Goal: Information Seeking & Learning: Learn about a topic

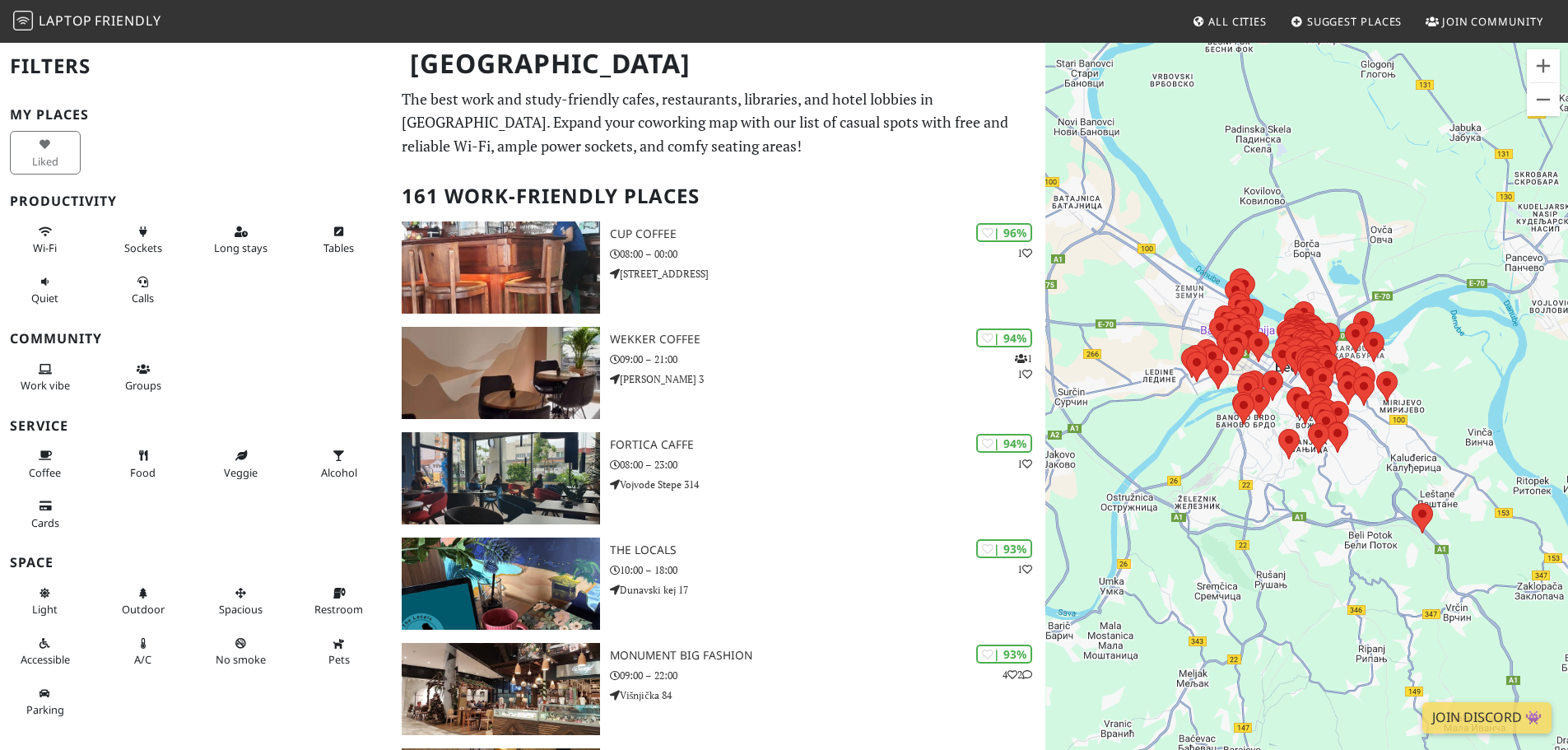
click at [751, 115] on p "The best work and study-friendly cafes, restaurants, libraries, and hotel lobbi…" at bounding box center [718, 122] width 633 height 71
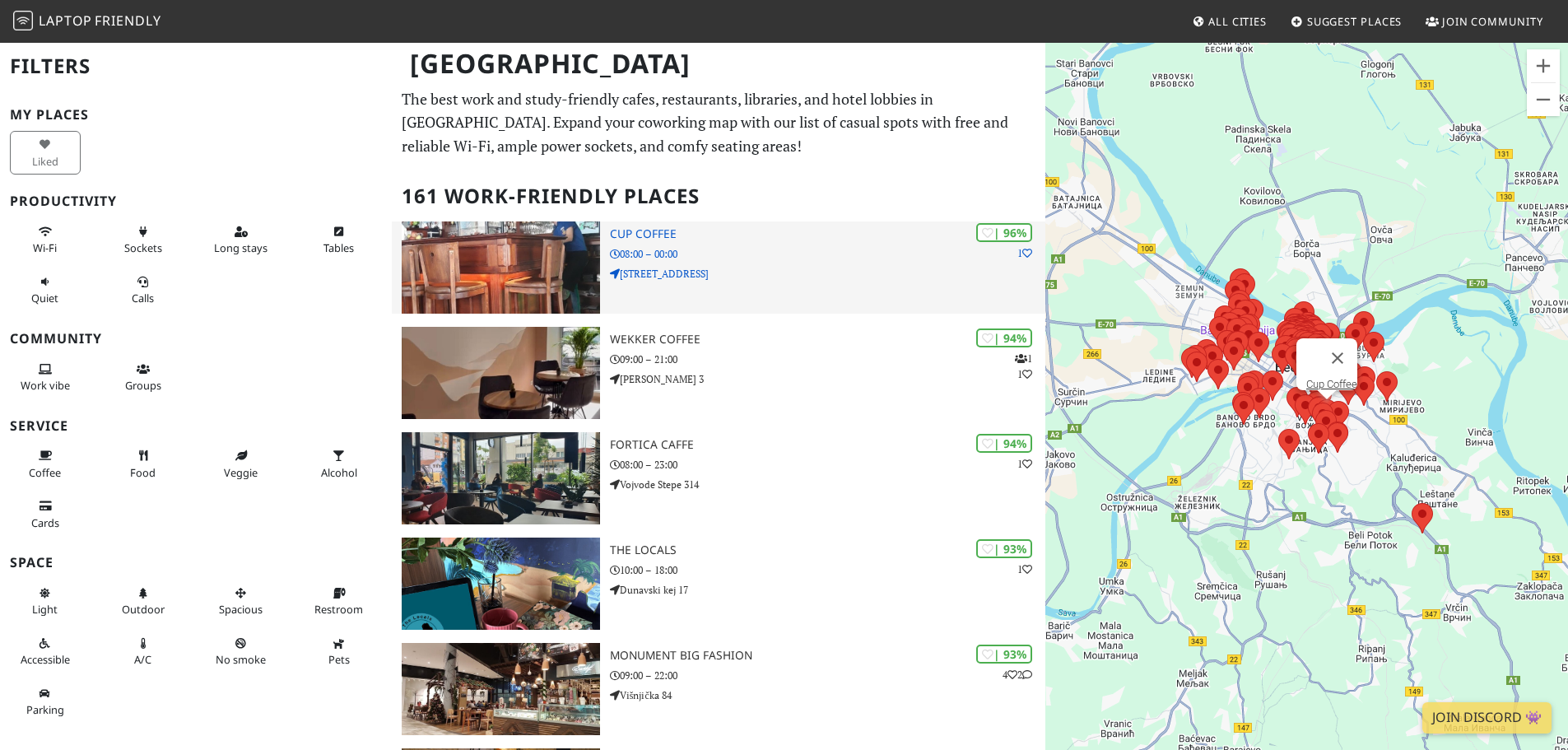
click at [727, 288] on div "| 96% 1 Cup Coffee 08:00 – 00:00 [STREET_ADDRESS]" at bounding box center [828, 268] width 435 height 92
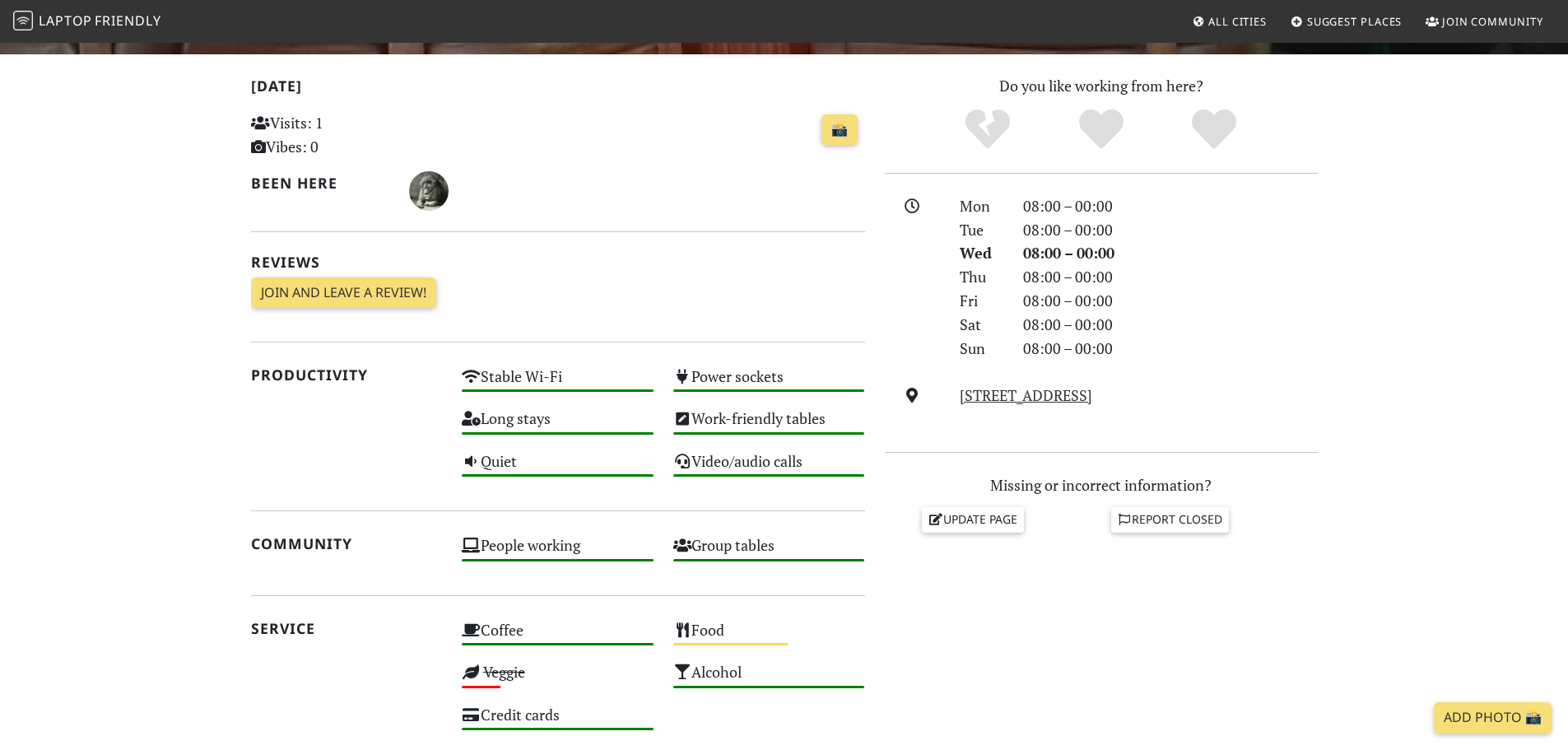
scroll to position [247, 0]
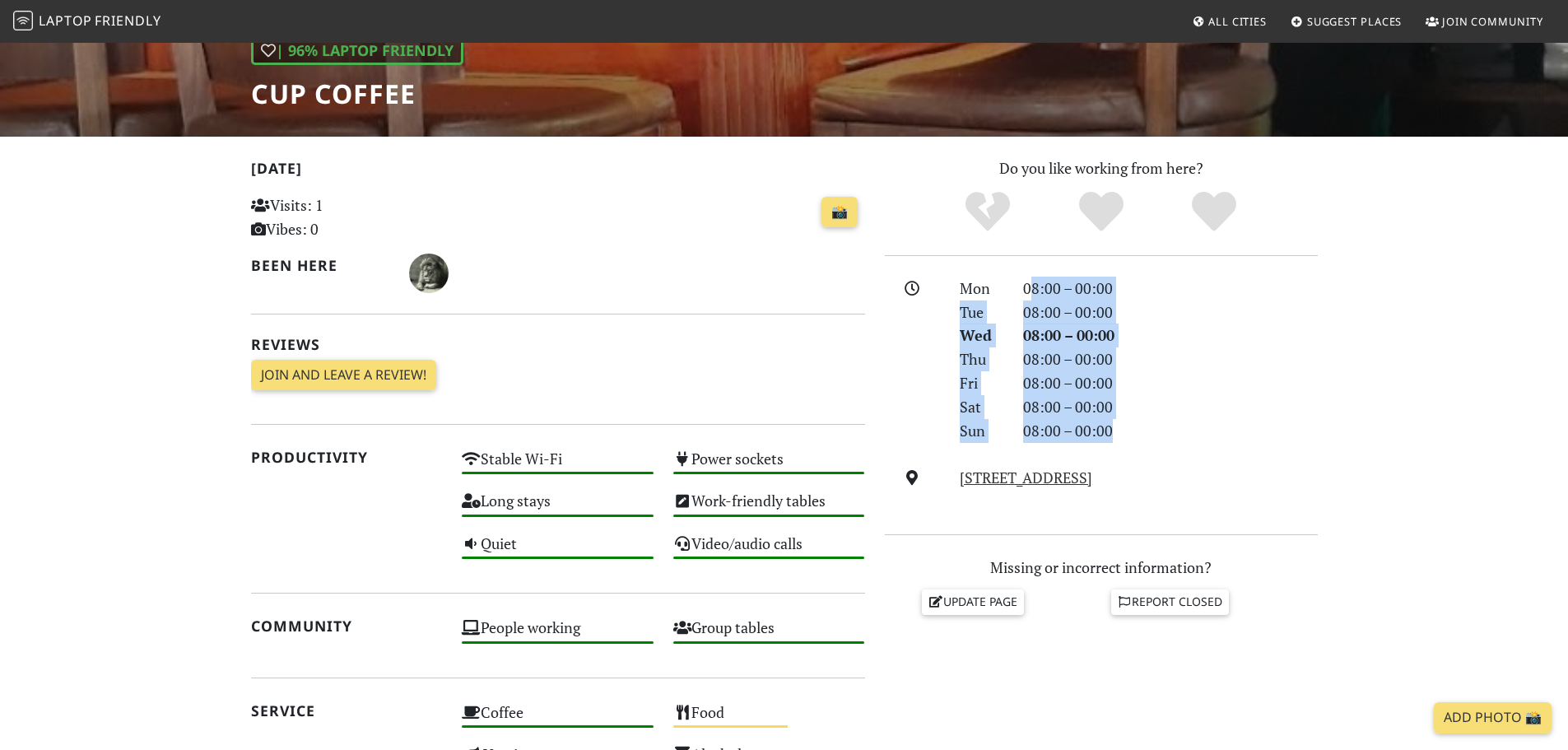
drag, startPoint x: 1117, startPoint y: 438, endPoint x: 1032, endPoint y: 296, distance: 165.5
click at [1032, 296] on div "Mon 08:00 – 00:00 Tue 08:00 – 00:00 Wed 08:00 – 00:00 Thu 08:00 – 00:00 Fri 08:…" at bounding box center [1138, 360] width 377 height 167
click at [1032, 296] on div "08:00 – 00:00" at bounding box center [1171, 289] width 315 height 24
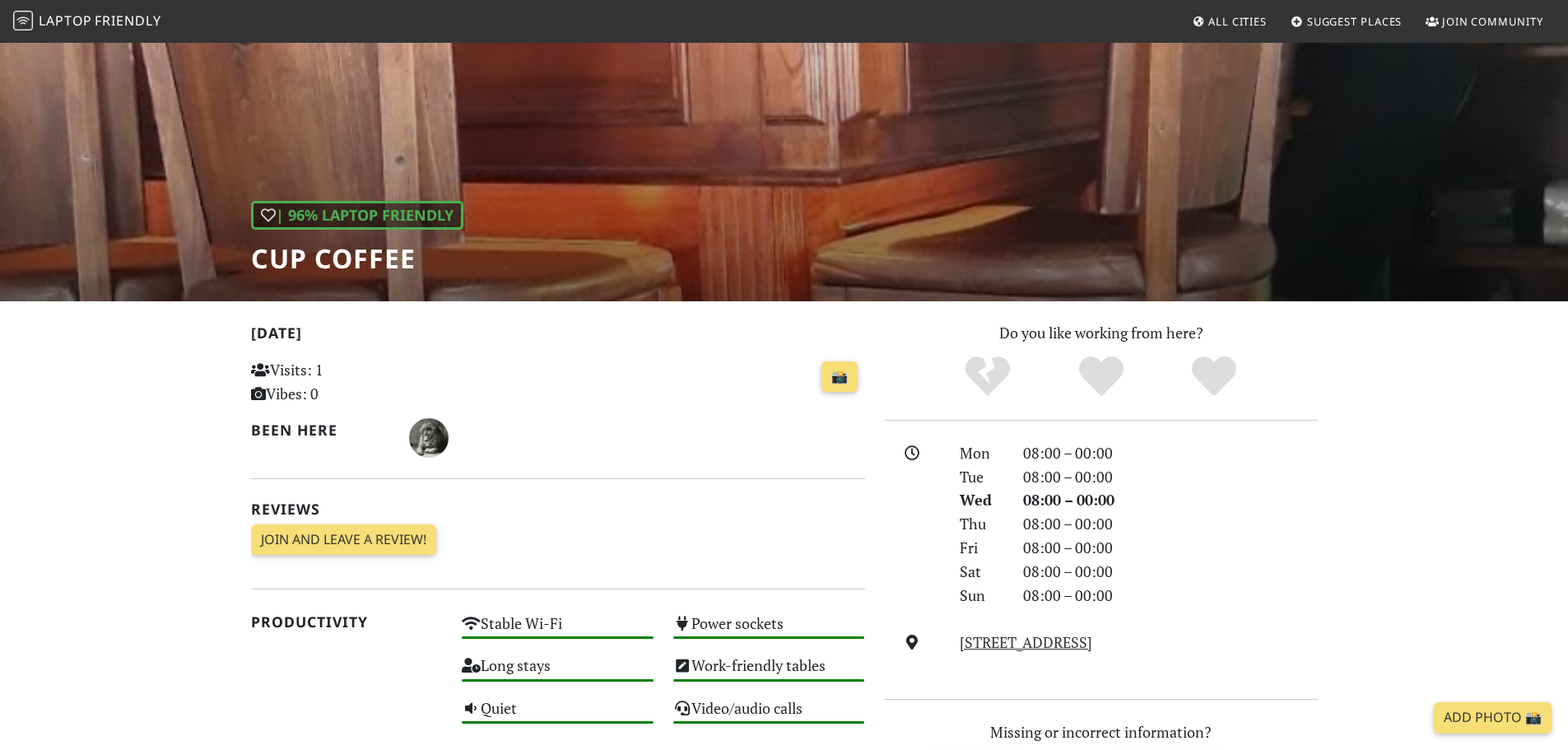
scroll to position [0, 0]
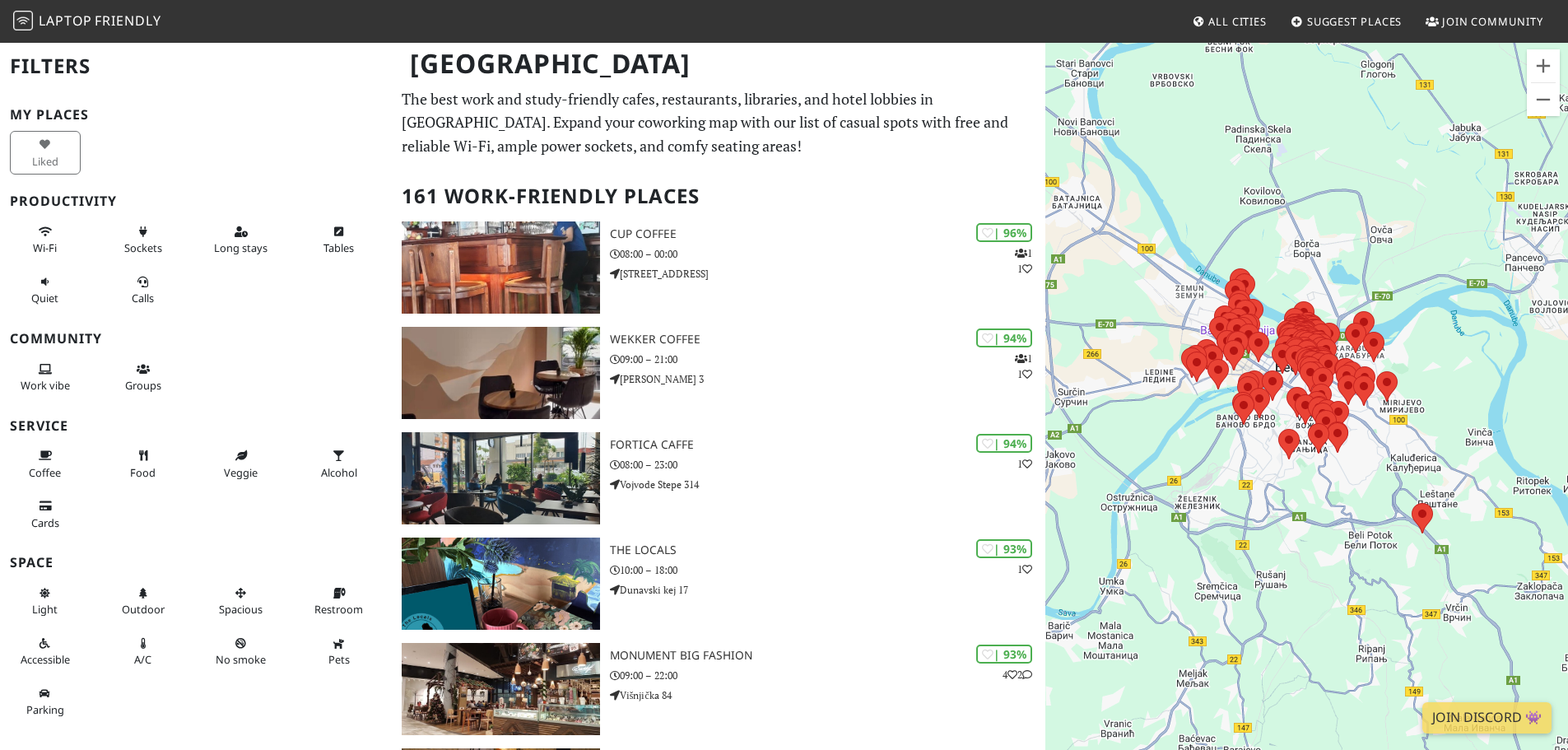
scroll to position [82, 0]
